Goal: Transaction & Acquisition: Purchase product/service

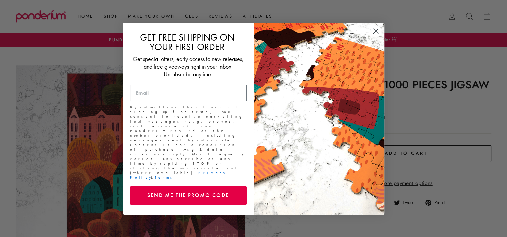
click at [377, 34] on icon "Close dialog" at bounding box center [375, 31] width 5 height 5
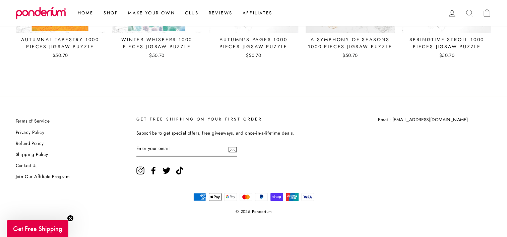
scroll to position [833, 0]
click at [30, 155] on link "Shipping Policy" at bounding box center [32, 154] width 33 height 10
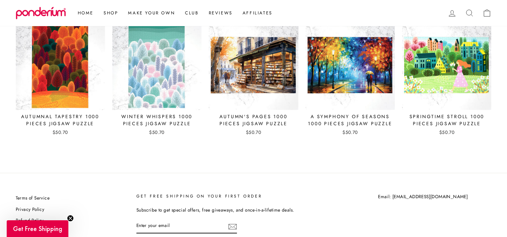
scroll to position [665, 0]
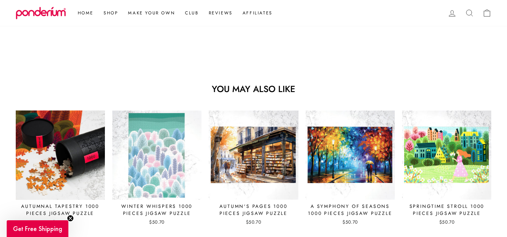
click at [74, 149] on img at bounding box center [60, 155] width 90 height 90
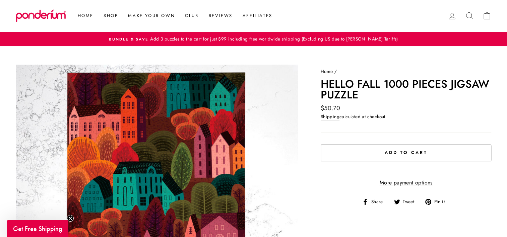
scroll to position [0, 0]
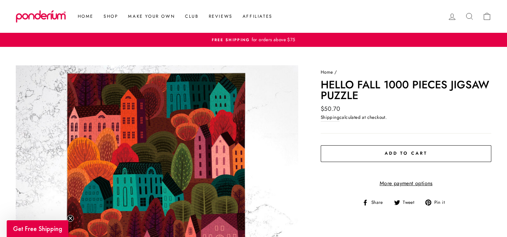
click at [418, 188] on link "More payment options" at bounding box center [406, 183] width 171 height 9
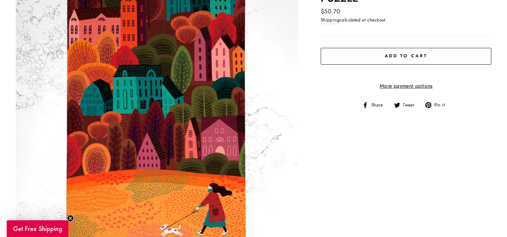
scroll to position [101, 0]
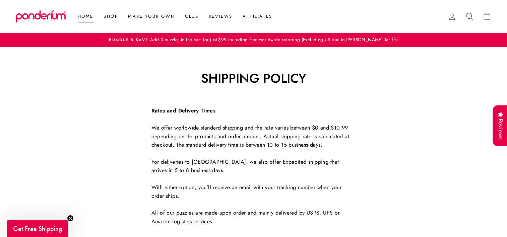
click at [88, 17] on link "Home" at bounding box center [86, 16] width 26 height 12
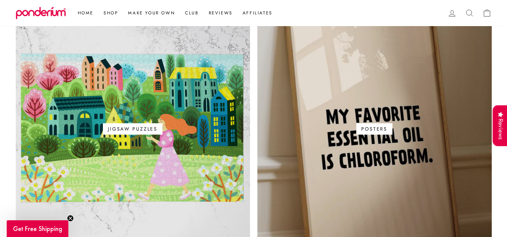
scroll to position [436, 0]
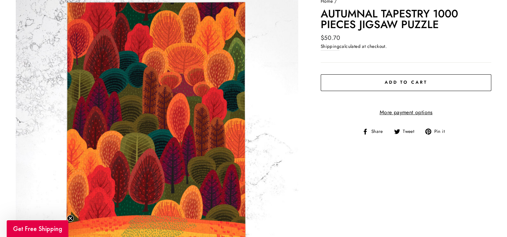
scroll to position [67, 0]
